Goal: Task Accomplishment & Management: Manage account settings

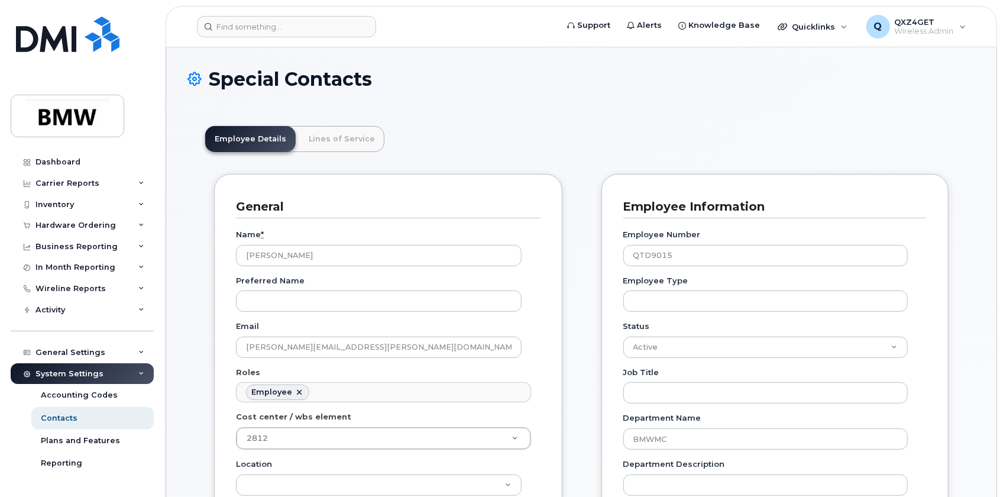
scroll to position [107, 0]
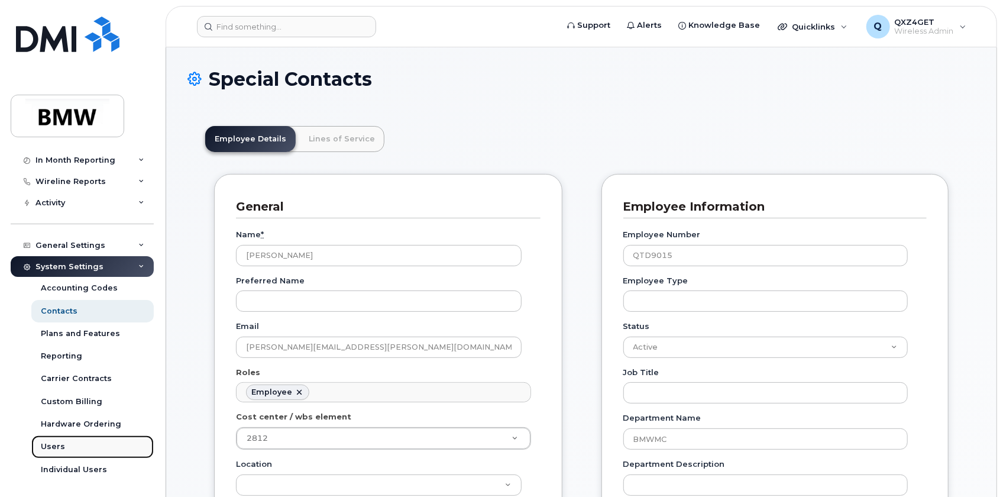
click at [54, 448] on div "Users" at bounding box center [53, 446] width 24 height 11
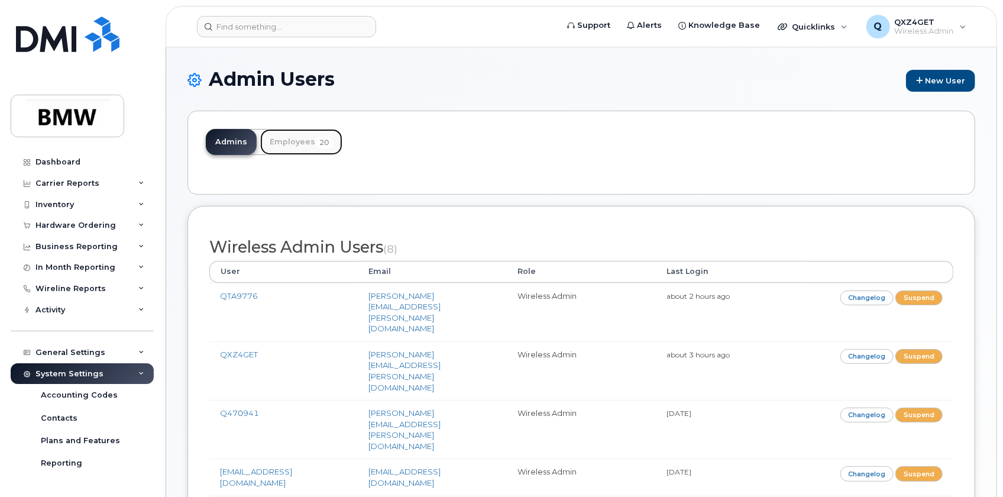
click at [301, 150] on link "Employees 20" at bounding box center [301, 142] width 82 height 26
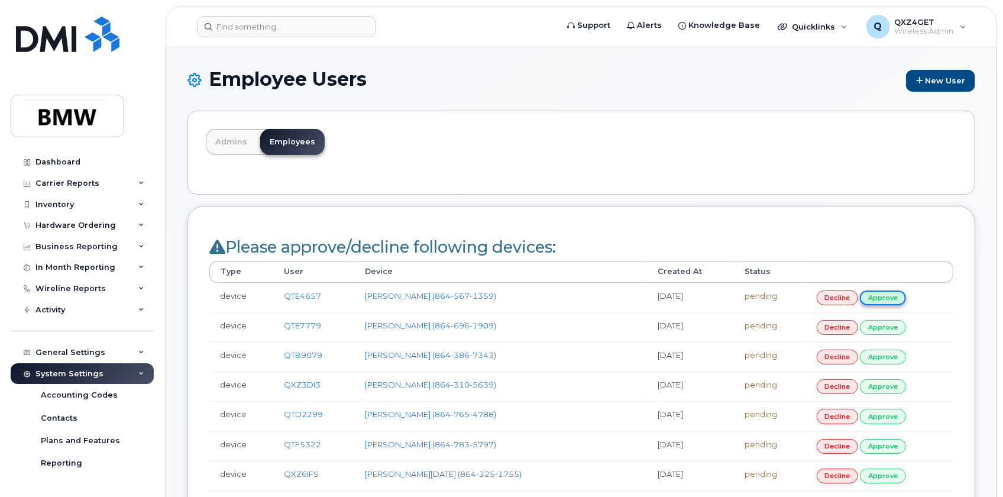
click at [881, 292] on link "approve" at bounding box center [883, 297] width 46 height 15
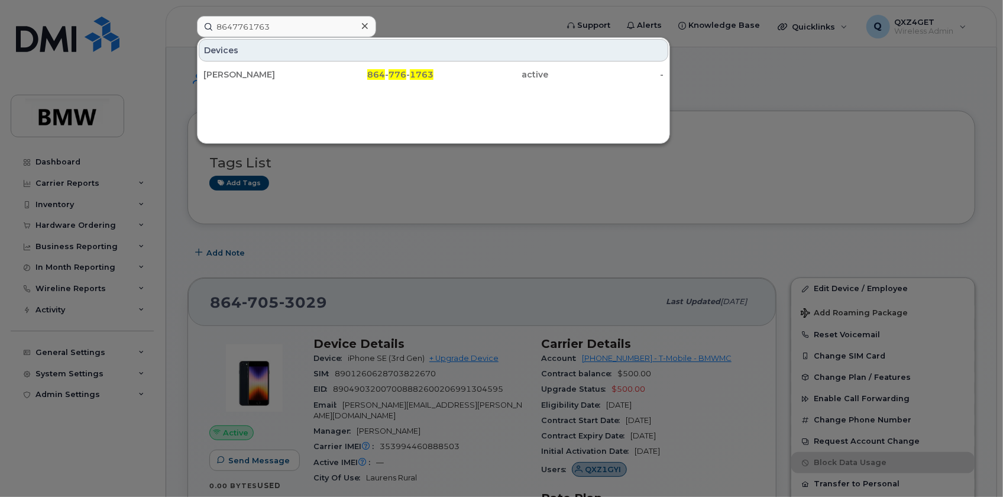
type input "8647761763"
click at [218, 72] on div "[PERSON_NAME]" at bounding box center [261, 75] width 115 height 12
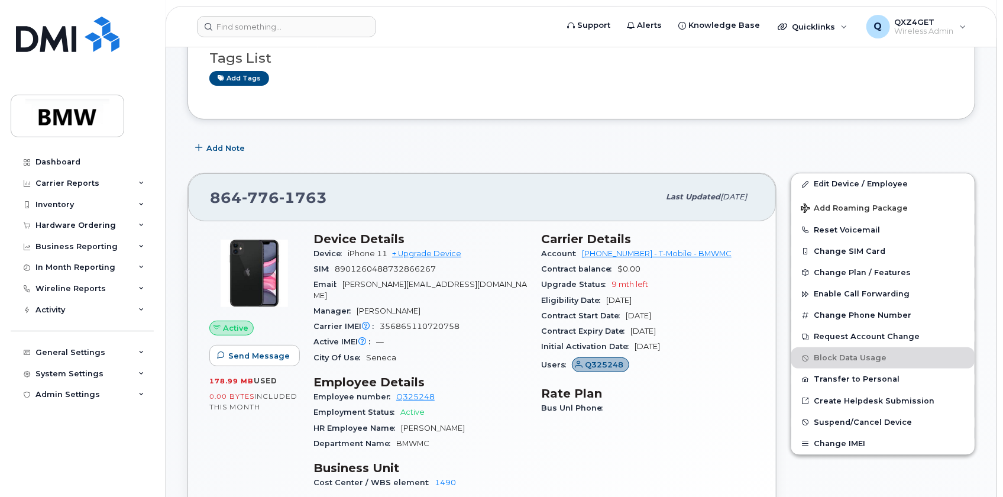
scroll to position [107, 0]
